Goal: Navigation & Orientation: Find specific page/section

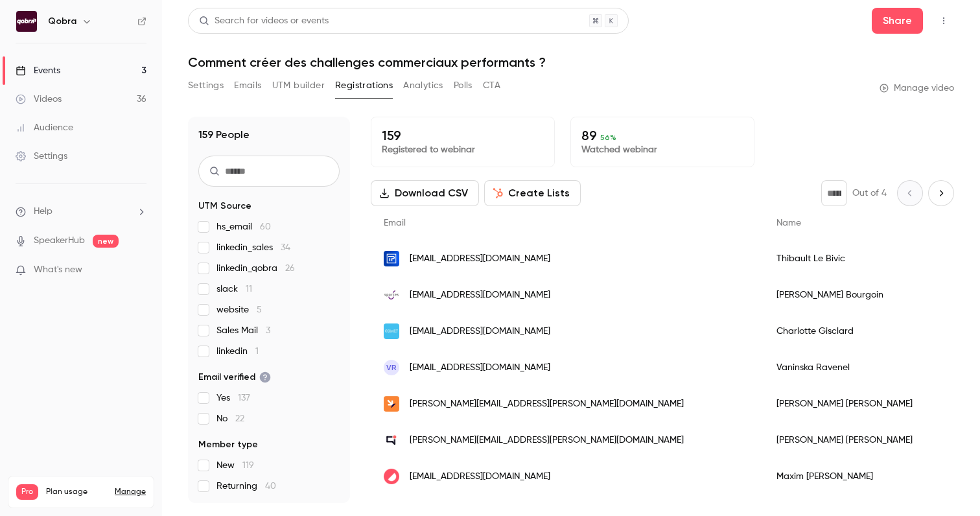
click at [113, 71] on link "Events 3" at bounding box center [81, 70] width 162 height 29
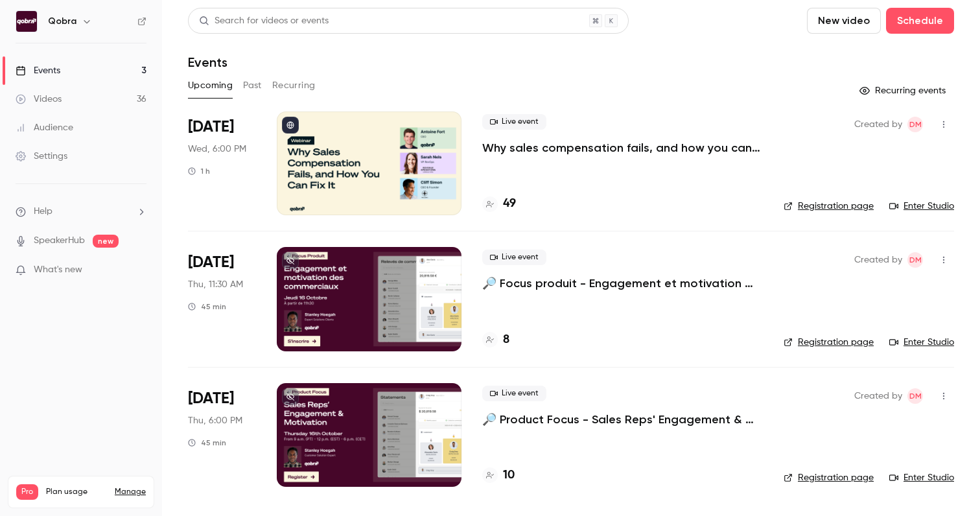
click at [512, 205] on h4 "49" at bounding box center [509, 203] width 13 height 17
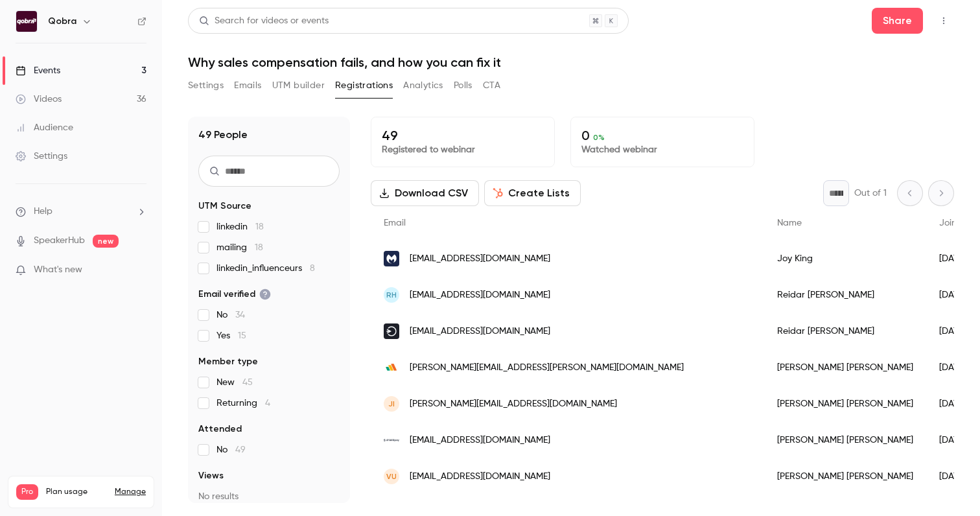
click at [119, 68] on link "Events 3" at bounding box center [81, 70] width 162 height 29
click at [88, 65] on link "Events 3" at bounding box center [81, 70] width 162 height 29
